Goal: Check status: Check status

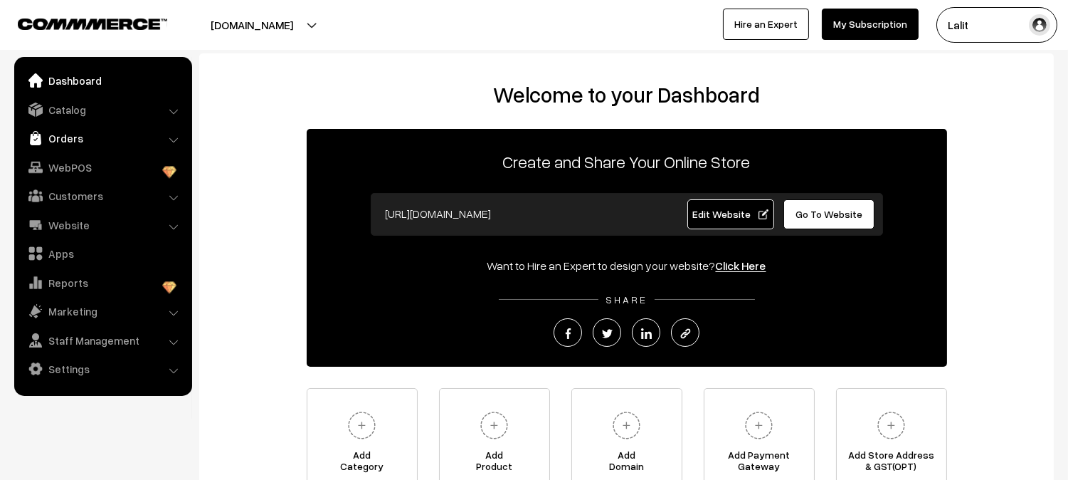
click at [87, 144] on link "Orders" at bounding box center [102, 138] width 169 height 26
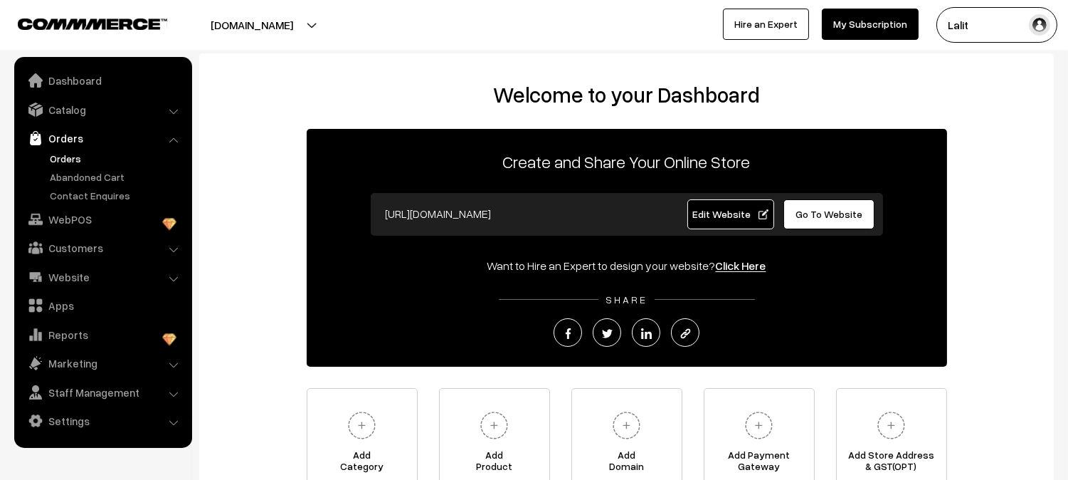
click at [82, 157] on link "Orders" at bounding box center [116, 158] width 141 height 15
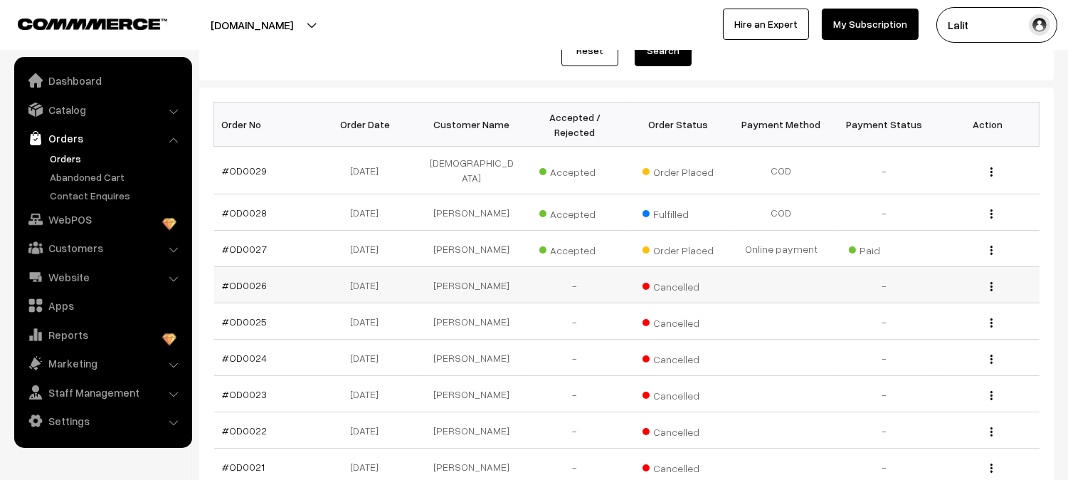
scroll to position [189, 0]
click at [992, 168] on img "button" at bounding box center [992, 172] width 2 height 9
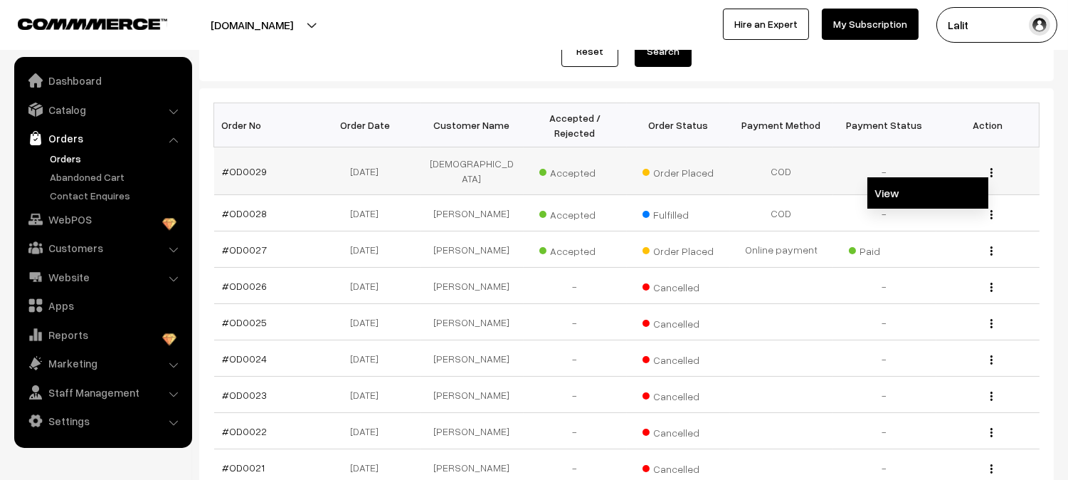
click at [932, 182] on link "View" at bounding box center [928, 192] width 121 height 31
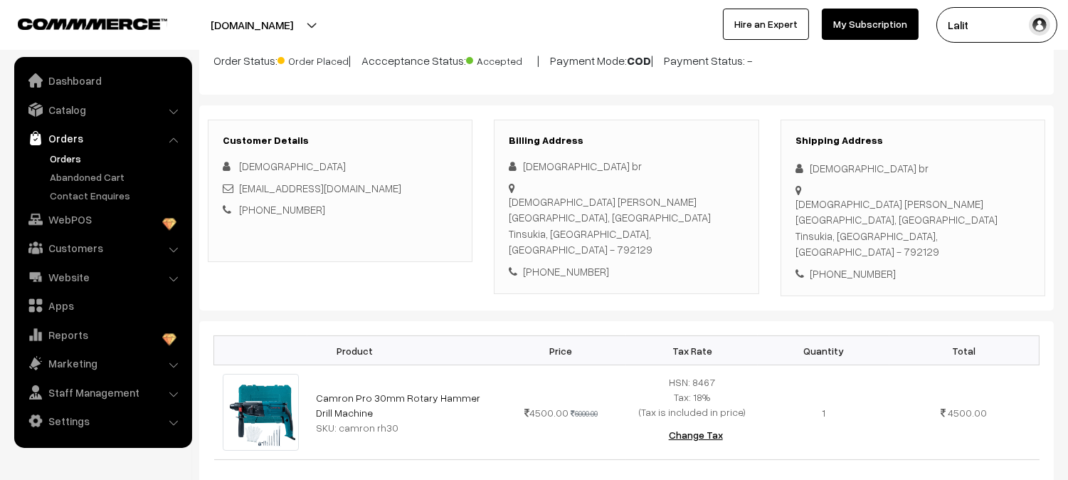
scroll to position [126, 0]
